Goal: Task Accomplishment & Management: Manage account settings

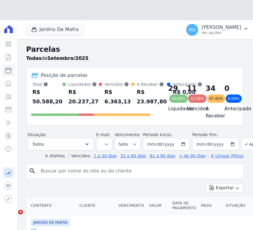
select select
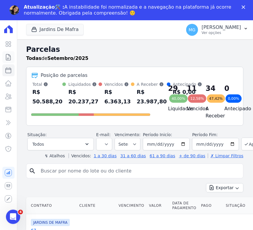
click at [9, 54] on icon at bounding box center [8, 57] width 4 height 6
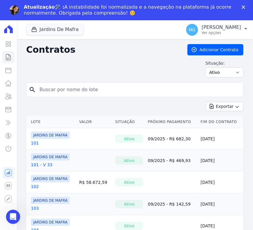
click at [67, 68] on div "Situação: Ativo Todos Pausado Distratado Rascunho Expirado Encerrado" at bounding box center [135, 68] width 218 height 17
click at [63, 88] on input "search" at bounding box center [138, 90] width 205 height 12
type input "76"
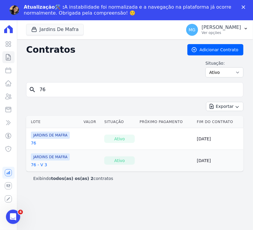
click at [33, 145] on link "76" at bounding box center [33, 143] width 5 height 6
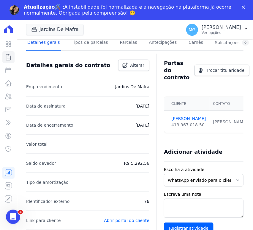
scroll to position [66, 0]
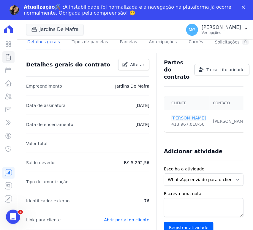
click at [182, 118] on link "[PERSON_NAME]" at bounding box center [189, 118] width 35 height 6
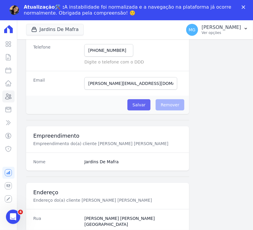
scroll to position [132, 0]
click at [144, 86] on input "alan.inacio19@gmail.com" at bounding box center [130, 83] width 93 height 12
paste input "lary.15@outlook"
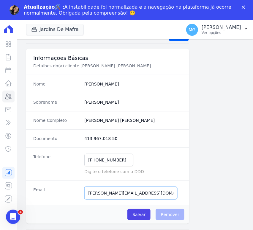
scroll to position [22, 0]
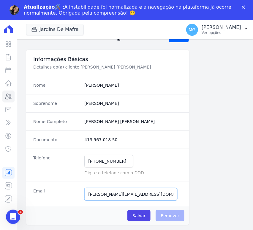
type input "[EMAIL_ADDRESS][DOMAIN_NAME]"
drag, startPoint x: 90, startPoint y: 59, endPoint x: 106, endPoint y: 75, distance: 23.1
click at [90, 59] on h3 "Informações Básicas" at bounding box center [107, 59] width 149 height 7
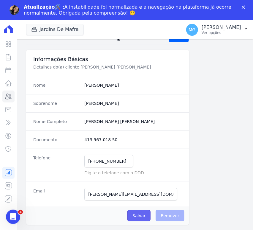
click at [140, 215] on input "Salvar" at bounding box center [139, 215] width 23 height 11
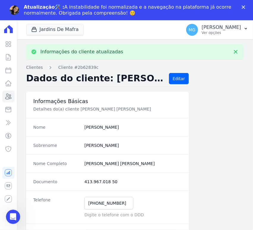
scroll to position [0, 0]
click at [8, 59] on icon at bounding box center [8, 57] width 7 height 7
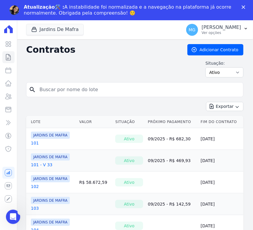
click at [97, 88] on input "search" at bounding box center [138, 90] width 205 height 12
type input "76"
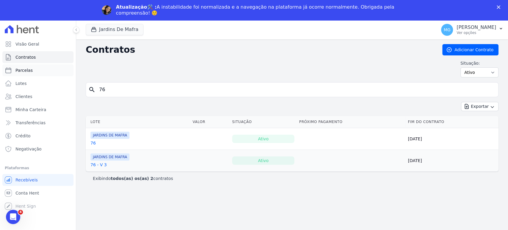
click at [26, 71] on span "Parcelas" at bounding box center [23, 70] width 17 height 6
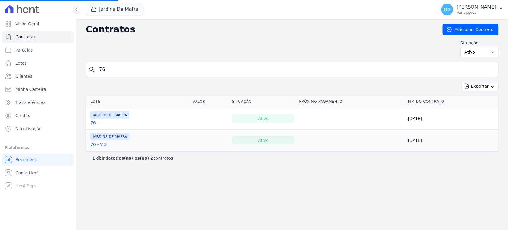
select select
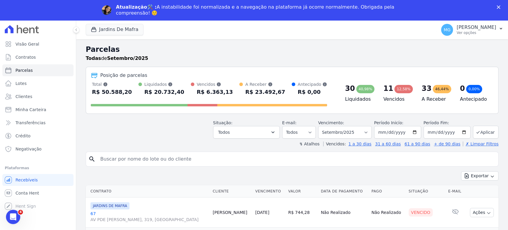
click at [151, 159] on input "search" at bounding box center [296, 159] width 399 height 12
type input "76"
select select
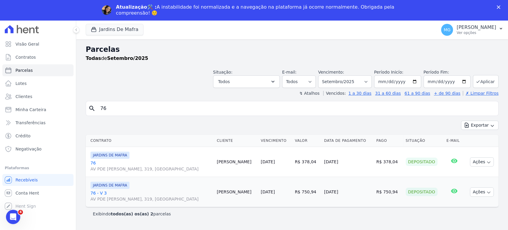
click at [90, 70] on div "Situação: Agendado Em Aberto Pago Processando Cancelado Vencido Transferindo De…" at bounding box center [292, 77] width 413 height 21
click at [253, 38] on div "Jardins De Mafra CONSTRUTORA MINERVA LTDA JARDINS DE EVORA JARDINS DE MAFRA Apl…" at bounding box center [292, 29] width 432 height 19
click at [127, 110] on input "76" at bounding box center [296, 108] width 399 height 12
type input "7668"
select select
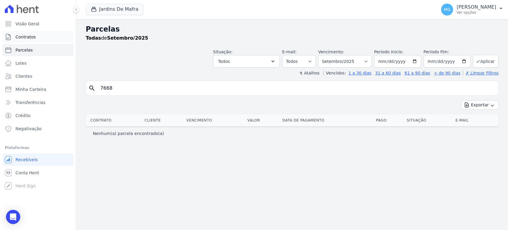
click at [42, 36] on link "Contratos" at bounding box center [37, 37] width 71 height 12
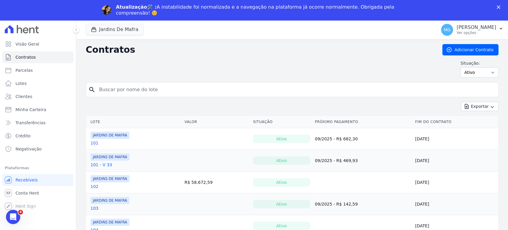
click at [253, 57] on div "Contratos Adicionar Contrato Situação: Ativo Todos Pausado Distratado Rascunho …" at bounding box center [292, 63] width 413 height 38
